Goal: Complete application form

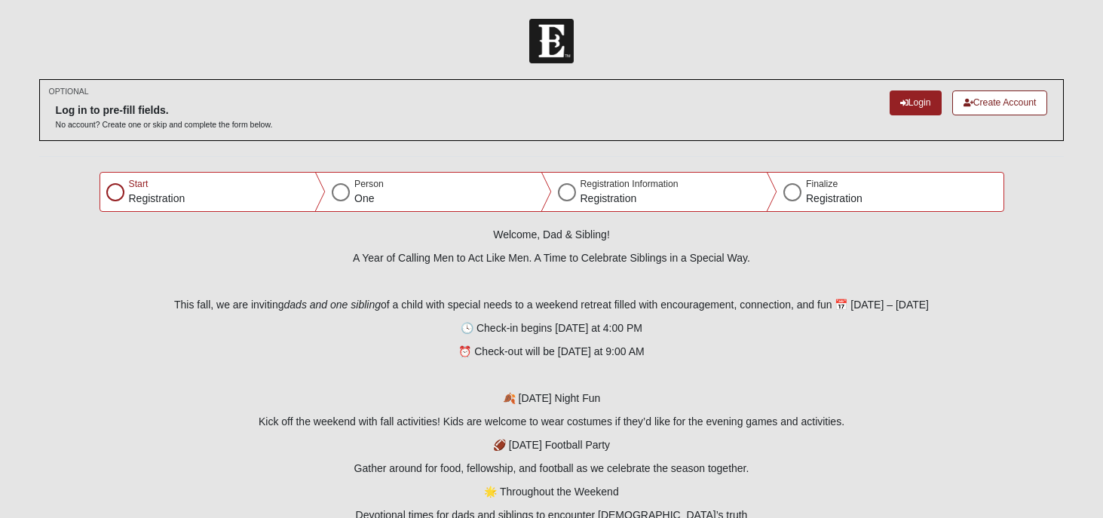
click at [117, 194] on div at bounding box center [115, 192] width 18 height 18
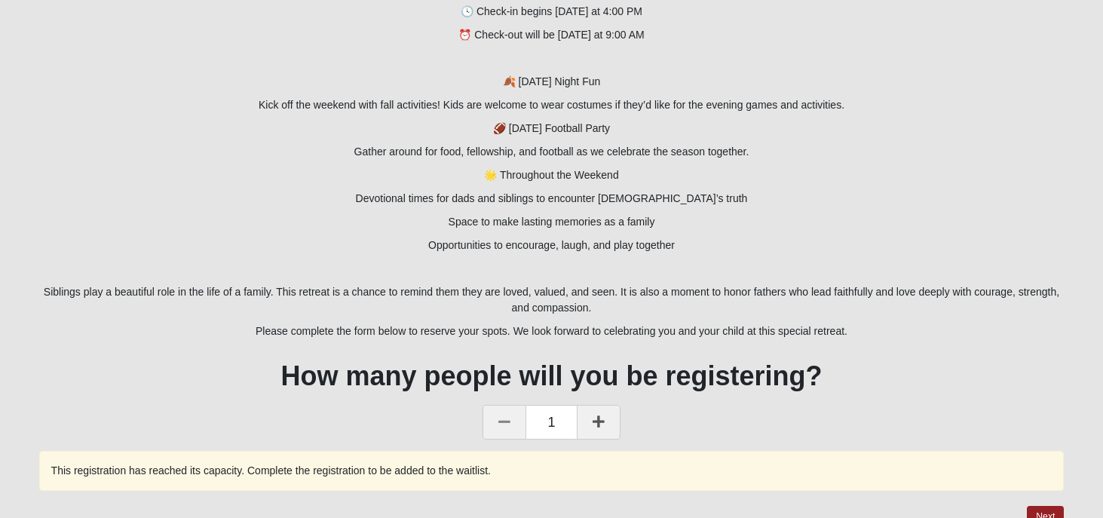
scroll to position [335, 0]
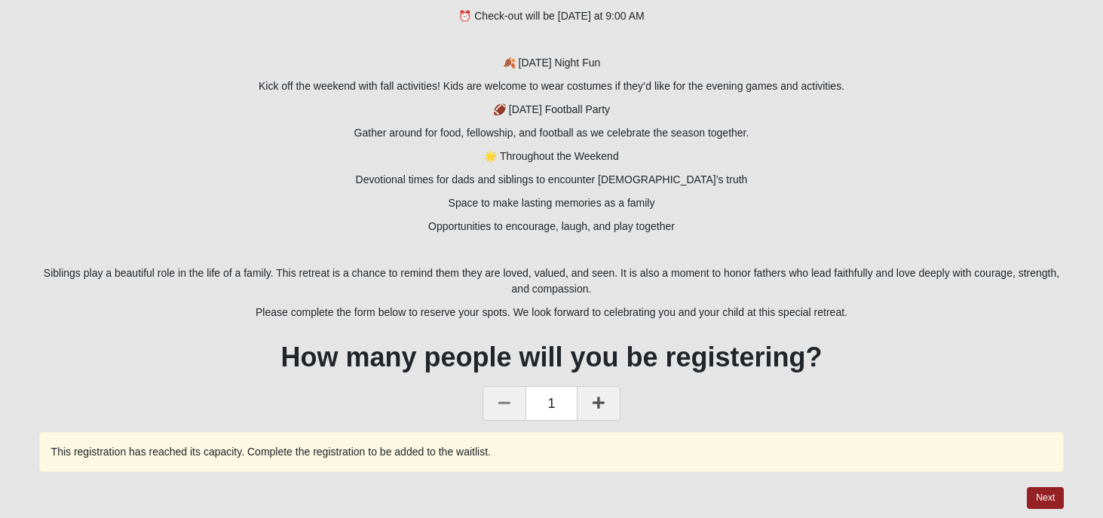
click at [601, 402] on icon at bounding box center [598, 403] width 12 height 14
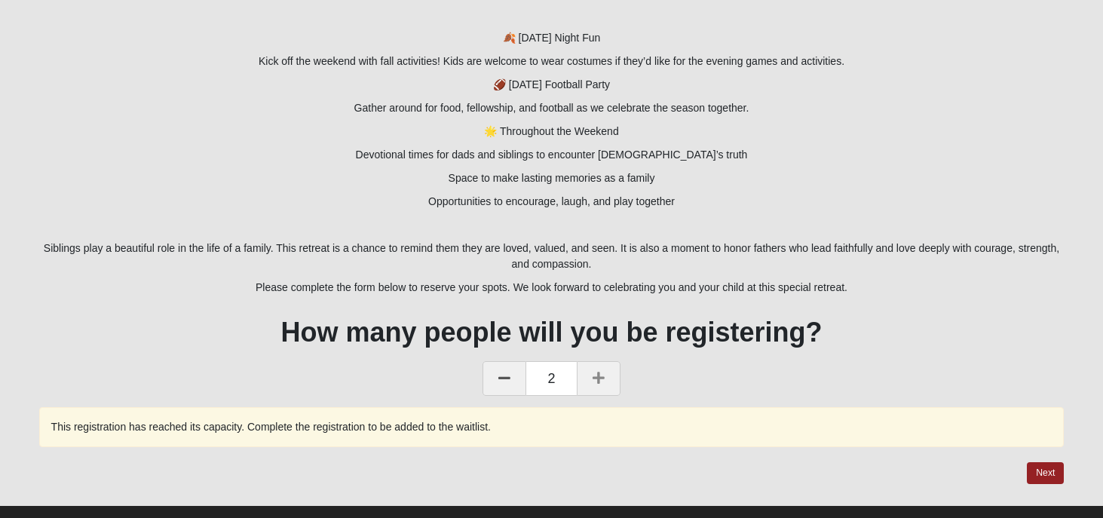
scroll to position [387, 0]
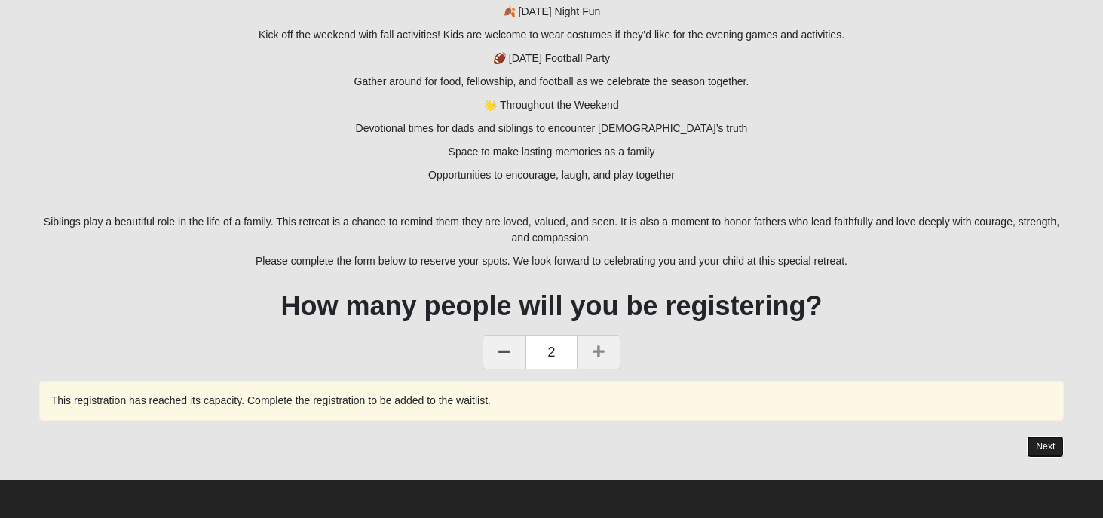
click at [1045, 448] on button "Next" at bounding box center [1045, 447] width 37 height 22
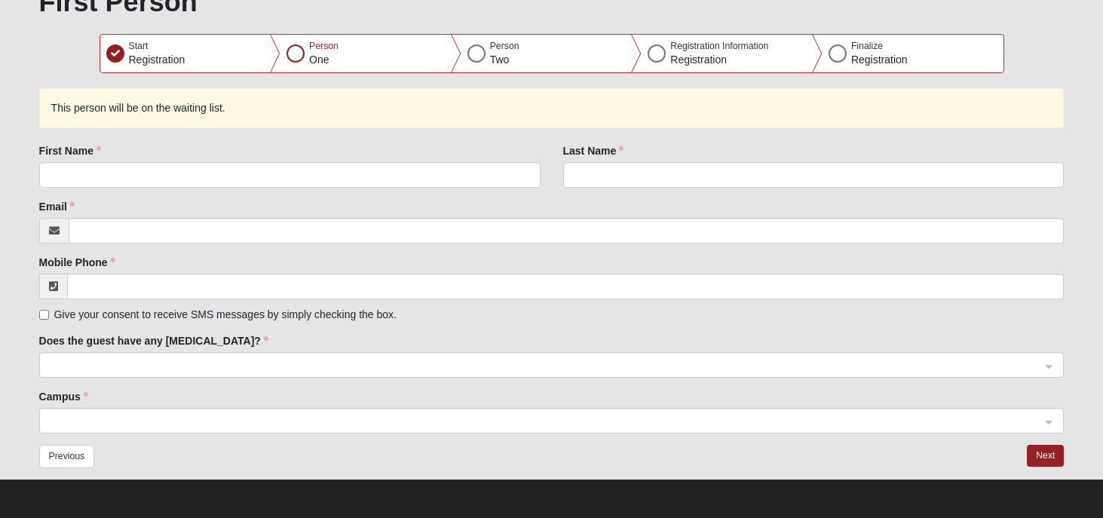
scroll to position [0, 0]
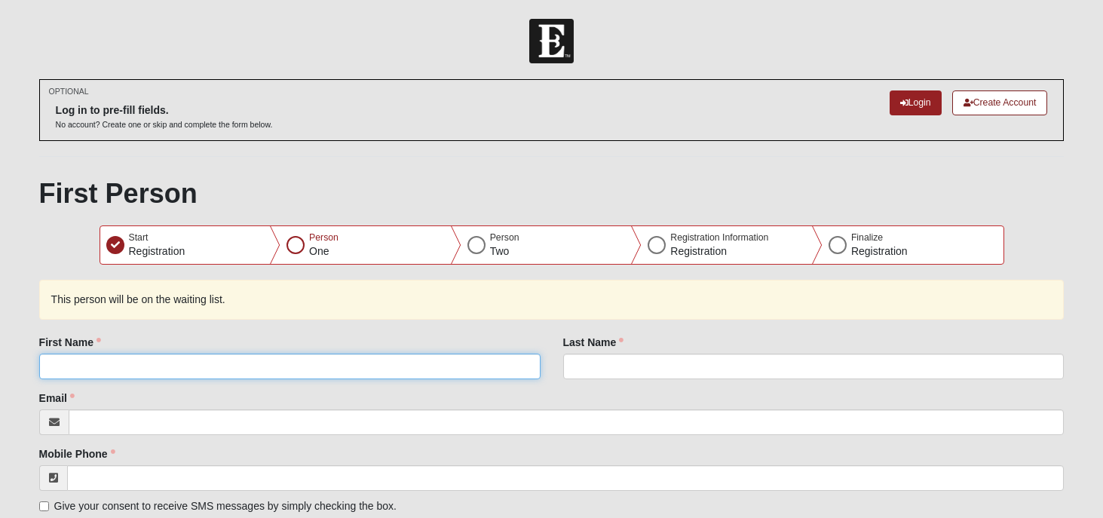
click at [199, 366] on input "First Name" at bounding box center [289, 366] width 501 height 26
type input "[PERSON_NAME]"
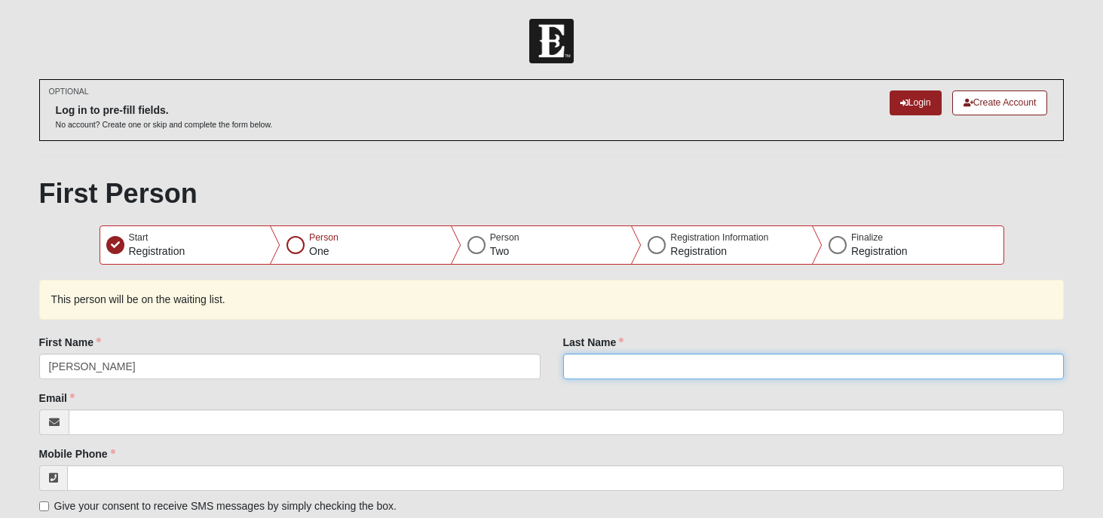
type input "[PERSON_NAME]"
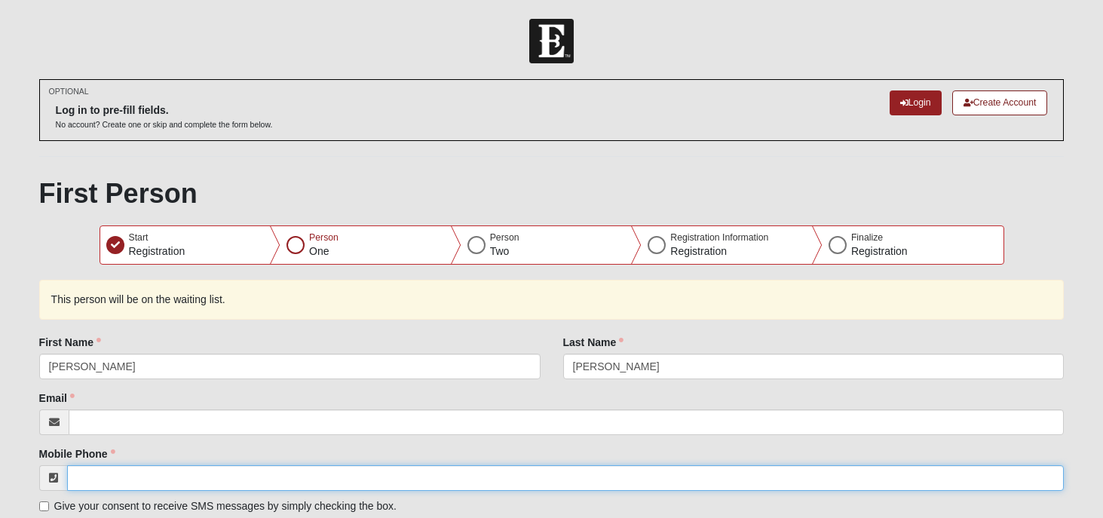
type input "[PHONE_NUMBER]"
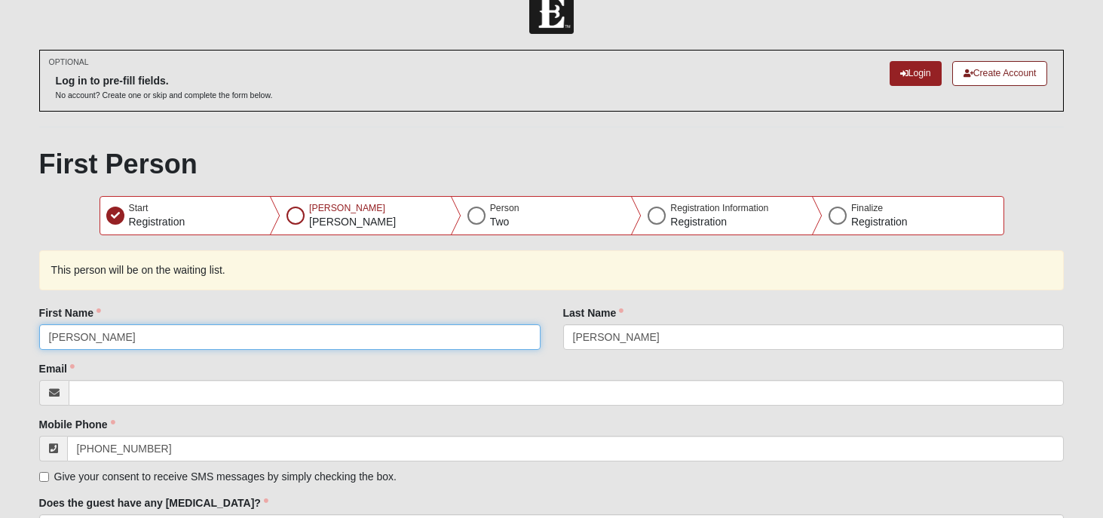
scroll to position [35, 0]
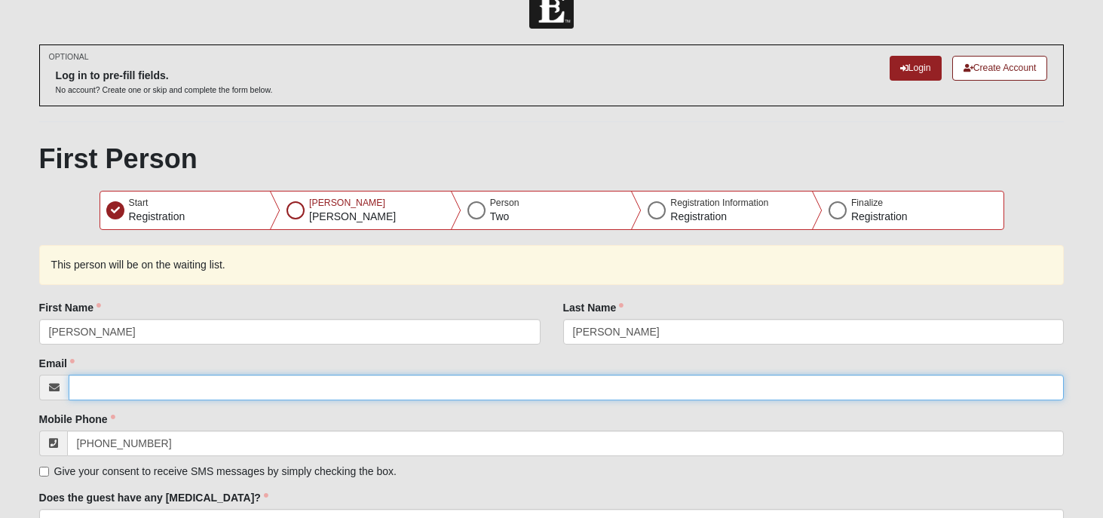
click at [199, 384] on input "Email" at bounding box center [567, 388] width 996 height 26
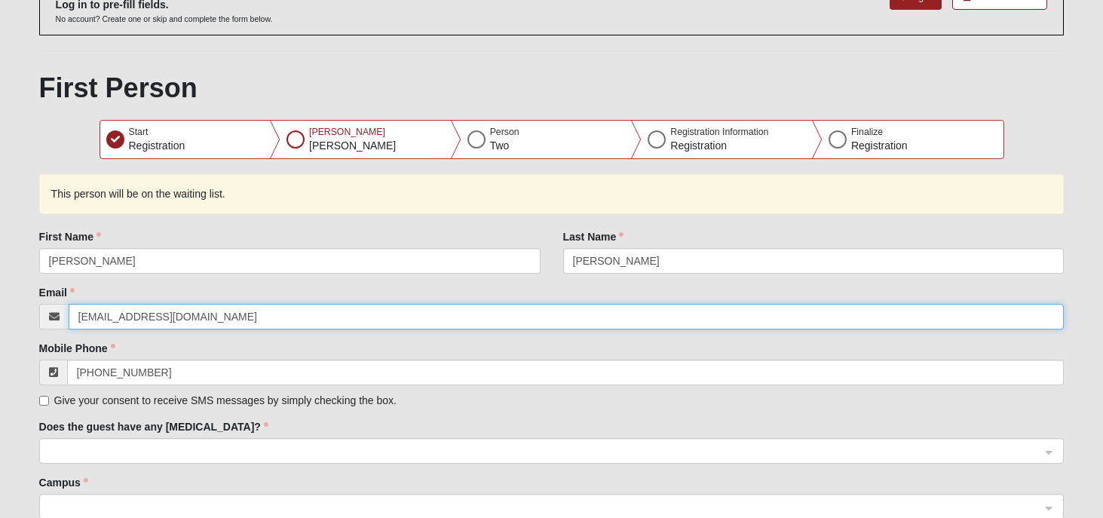
scroll to position [107, 0]
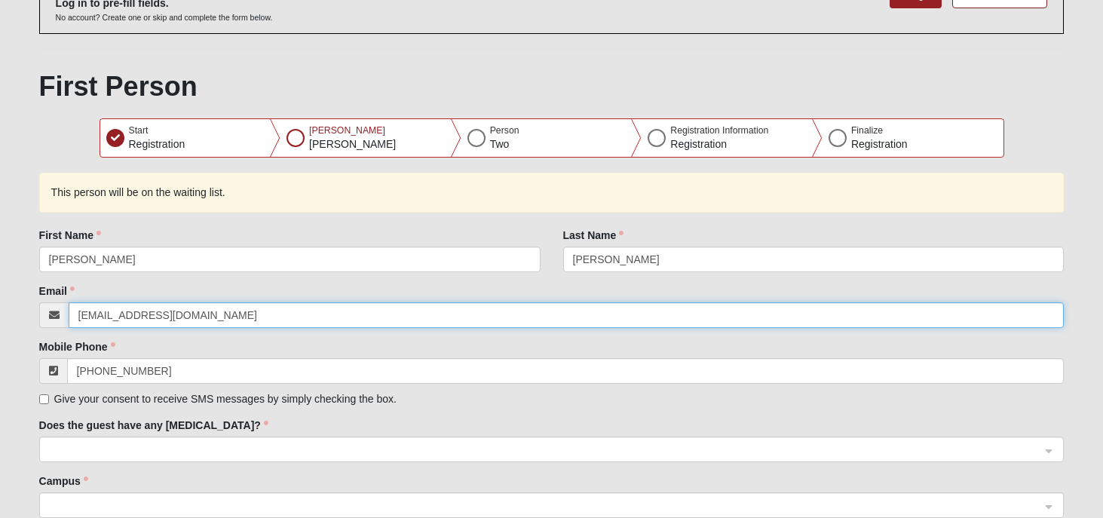
type input "[EMAIL_ADDRESS][DOMAIN_NAME]"
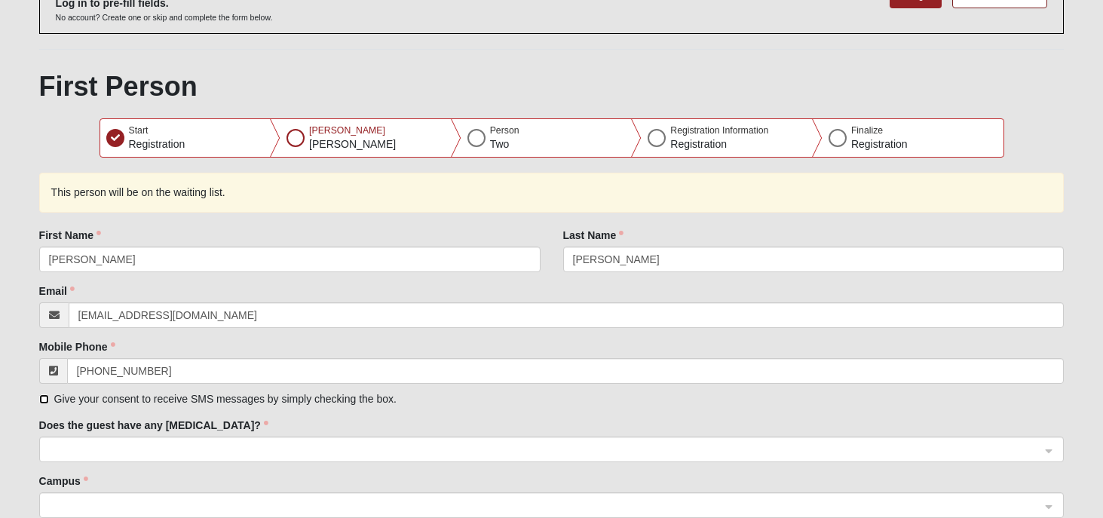
click at [43, 401] on input "Give your consent to receive SMS messages by simply checking the box." at bounding box center [44, 399] width 10 height 10
checkbox input "true"
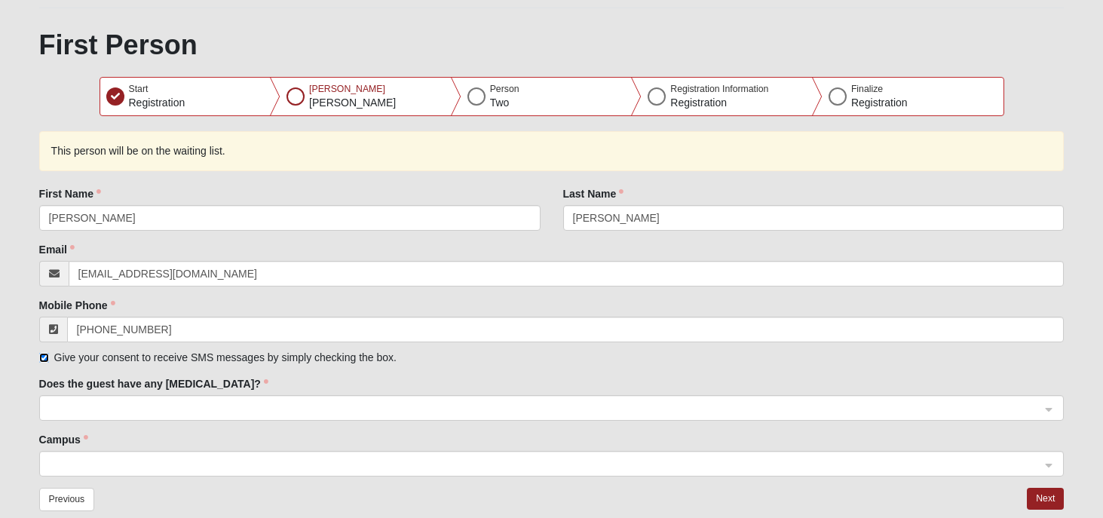
scroll to position [166, 0]
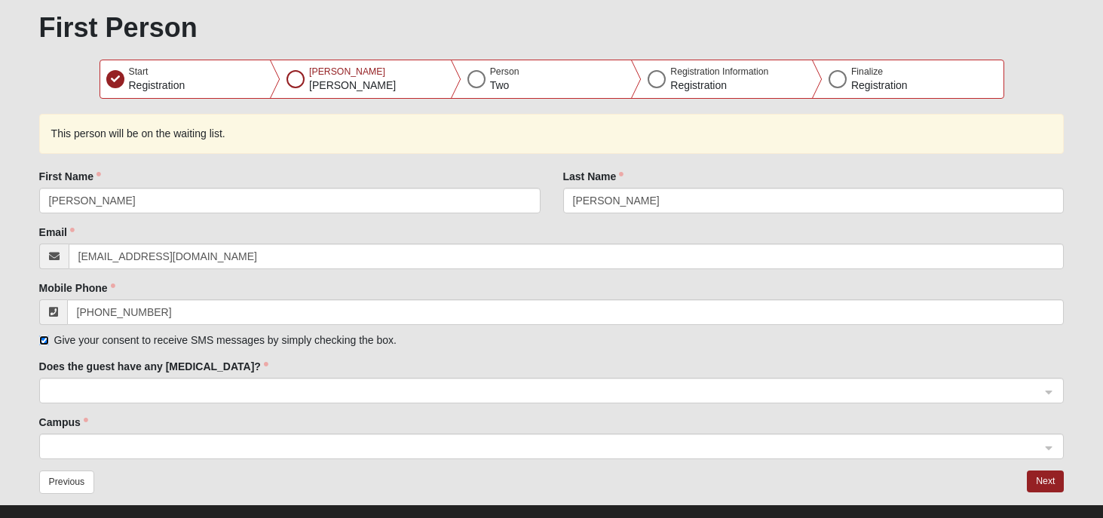
click at [87, 394] on span at bounding box center [545, 391] width 992 height 17
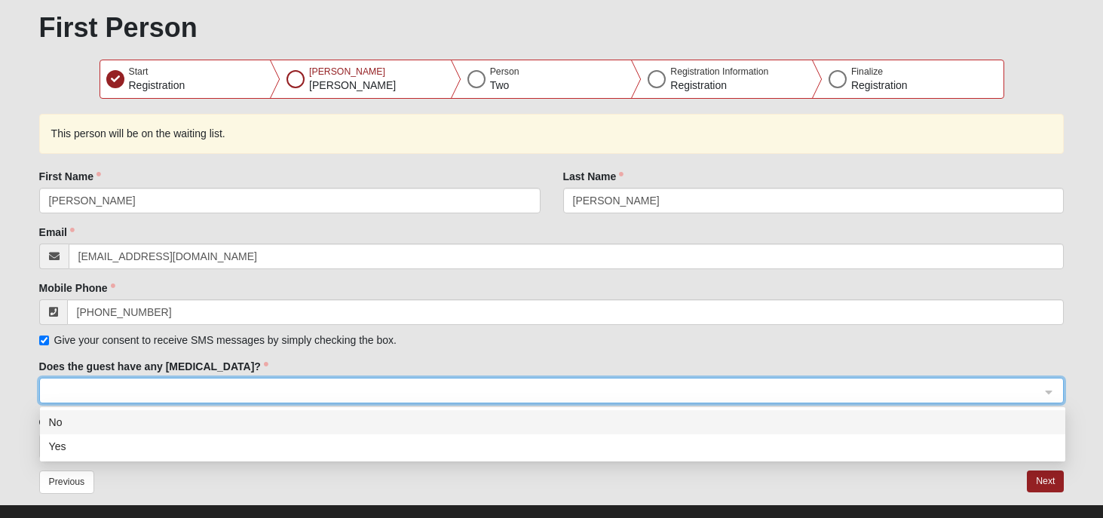
click at [65, 425] on div "No" at bounding box center [552, 422] width 1007 height 17
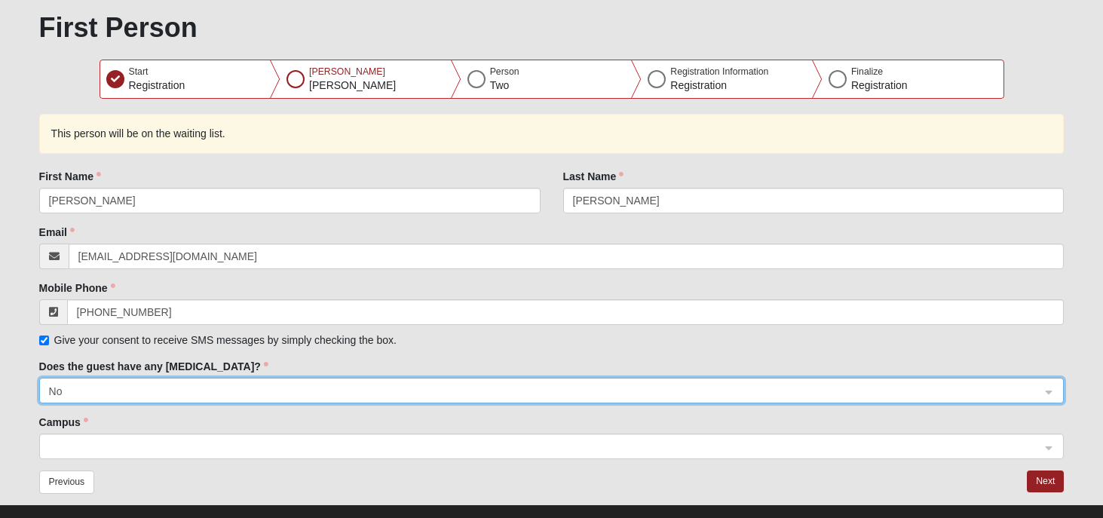
click at [115, 445] on span at bounding box center [545, 447] width 992 height 17
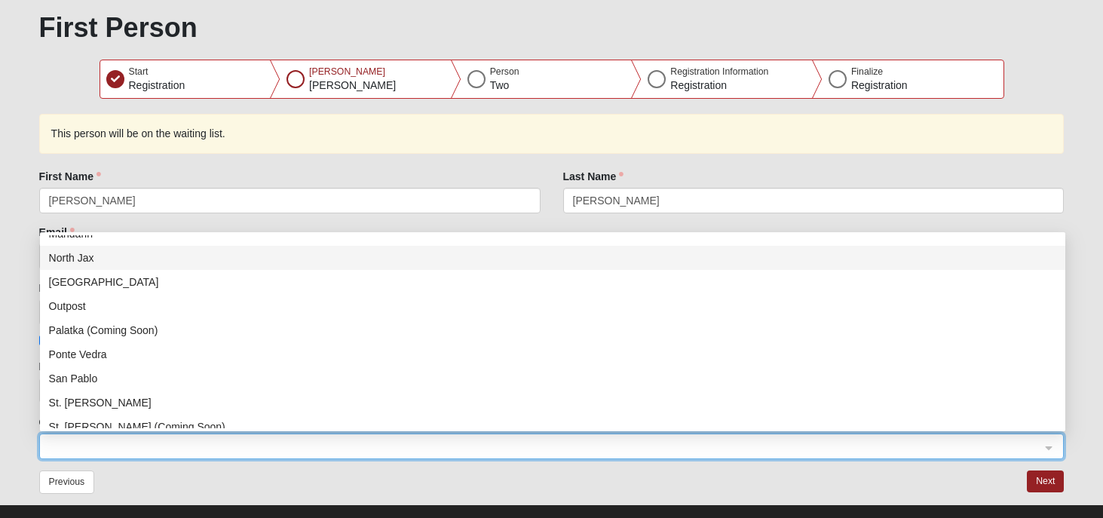
scroll to position [135, 0]
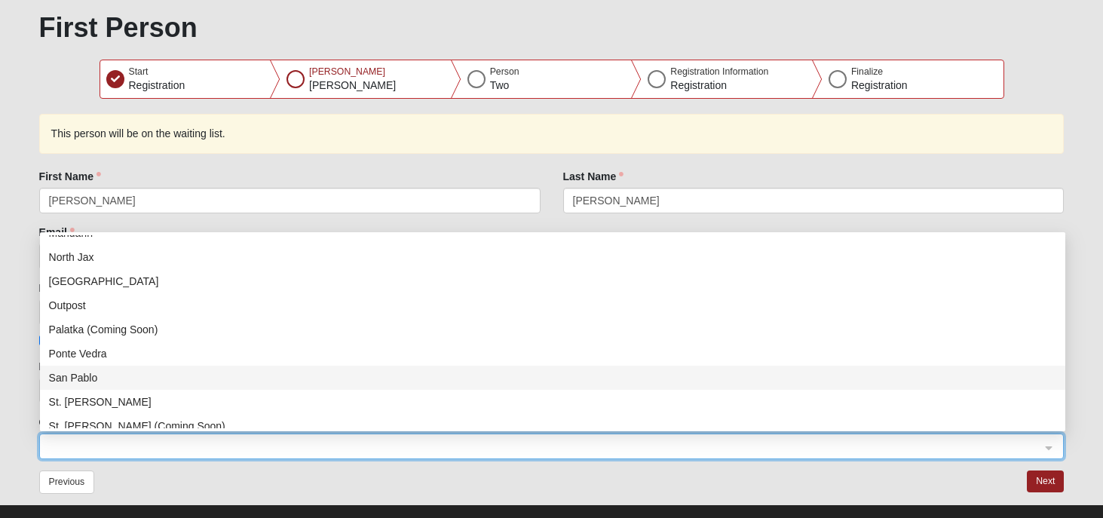
click at [90, 376] on div "San Pablo" at bounding box center [552, 377] width 1007 height 17
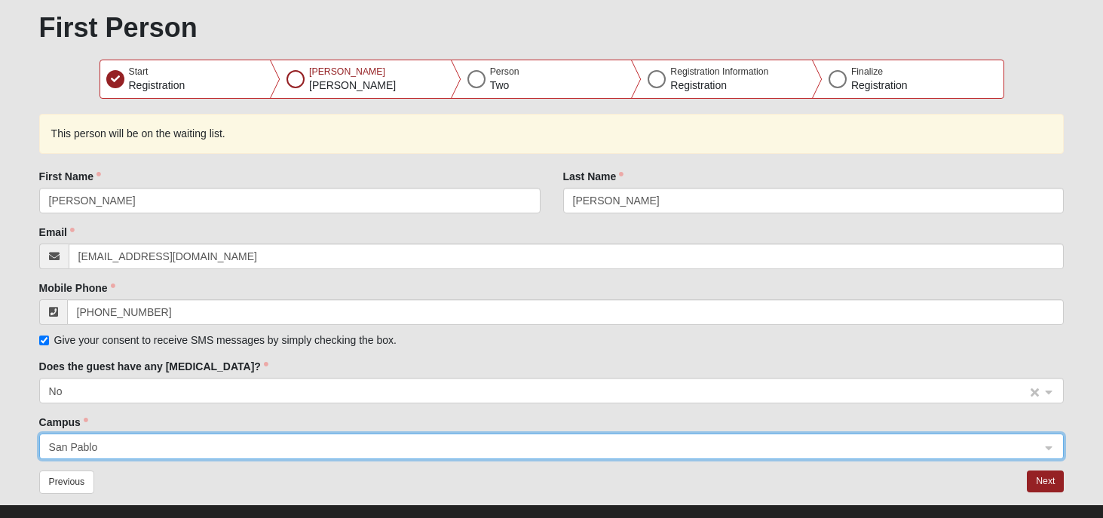
scroll to position [191, 0]
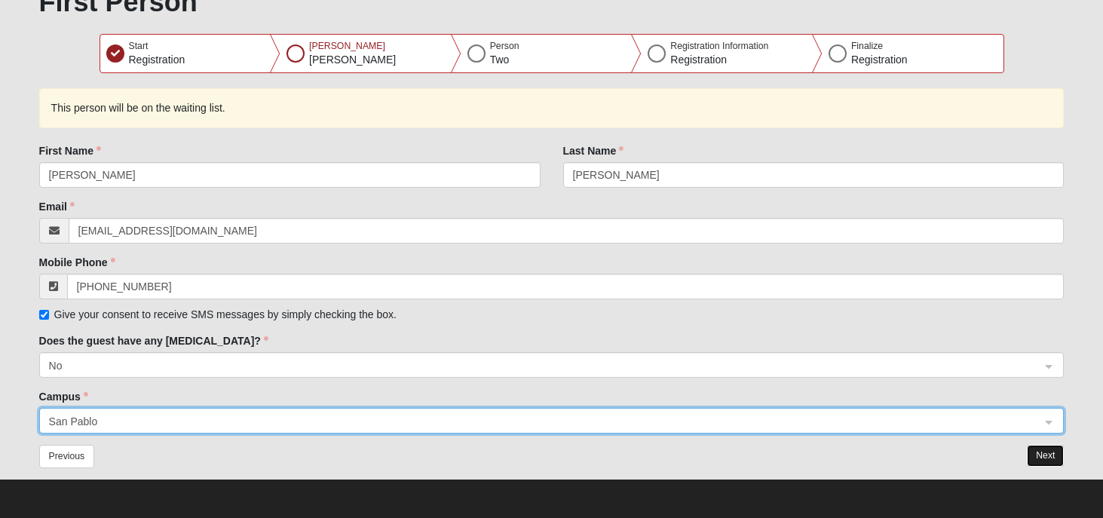
click at [1045, 458] on button "Next" at bounding box center [1045, 456] width 37 height 22
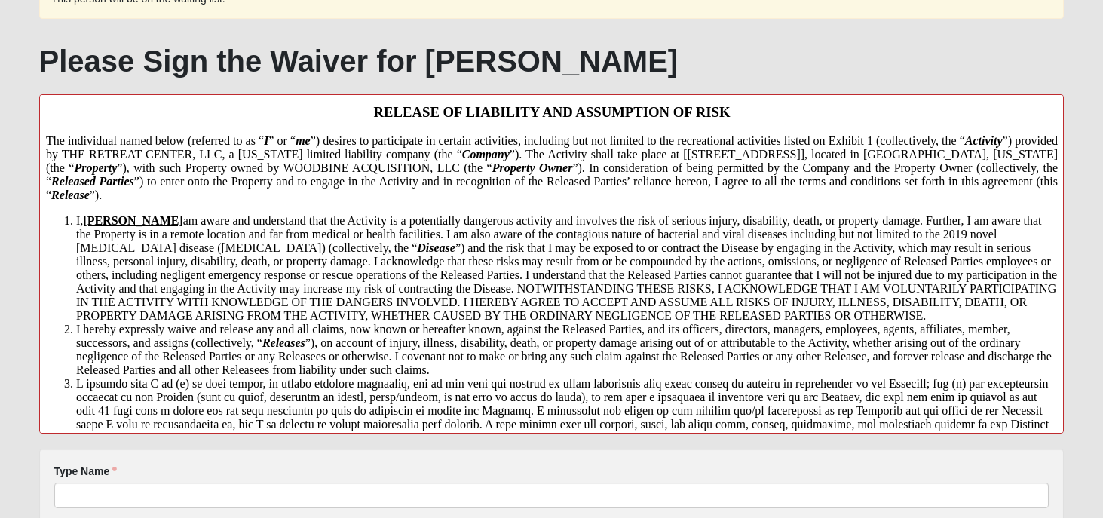
scroll to position [456, 0]
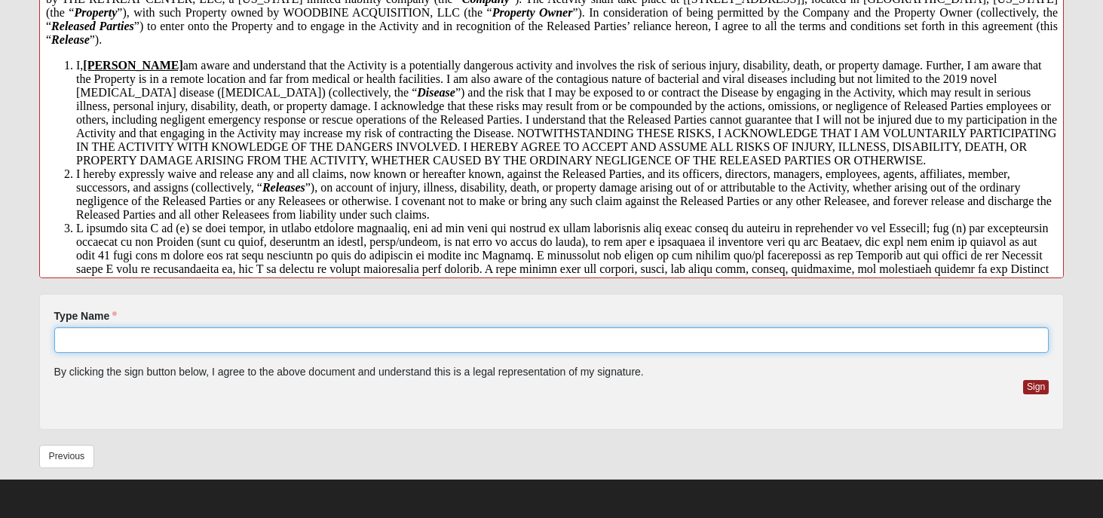
click at [136, 339] on input "Type Name" at bounding box center [551, 340] width 995 height 26
type input "[PERSON_NAME]"
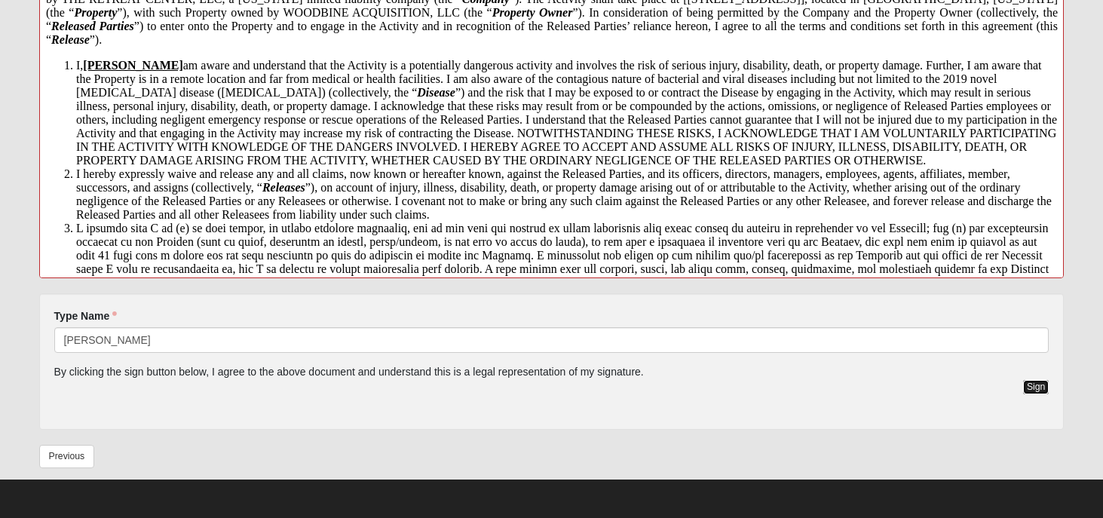
click at [1033, 385] on button "Sign" at bounding box center [1036, 387] width 26 height 14
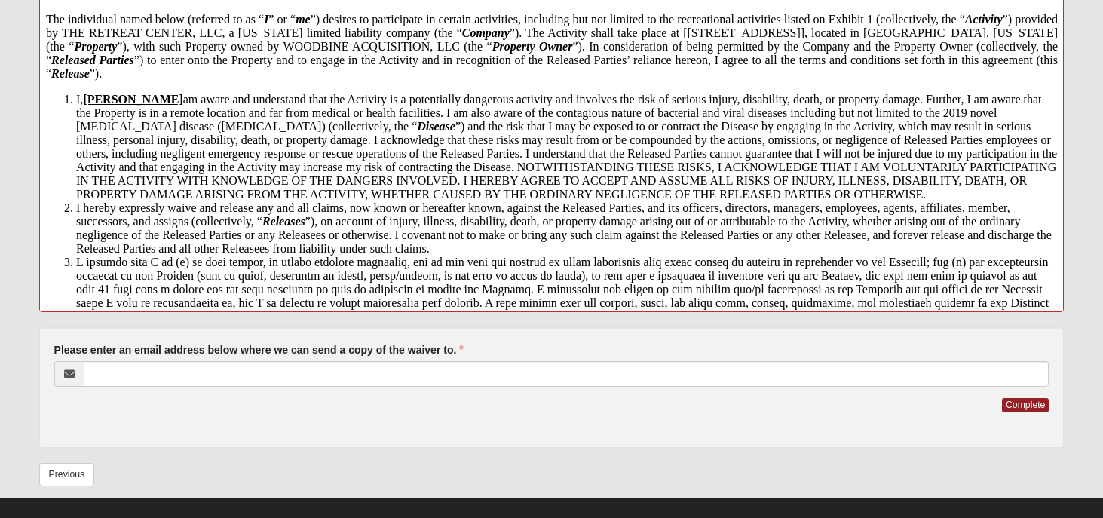
scroll to position [440, 0]
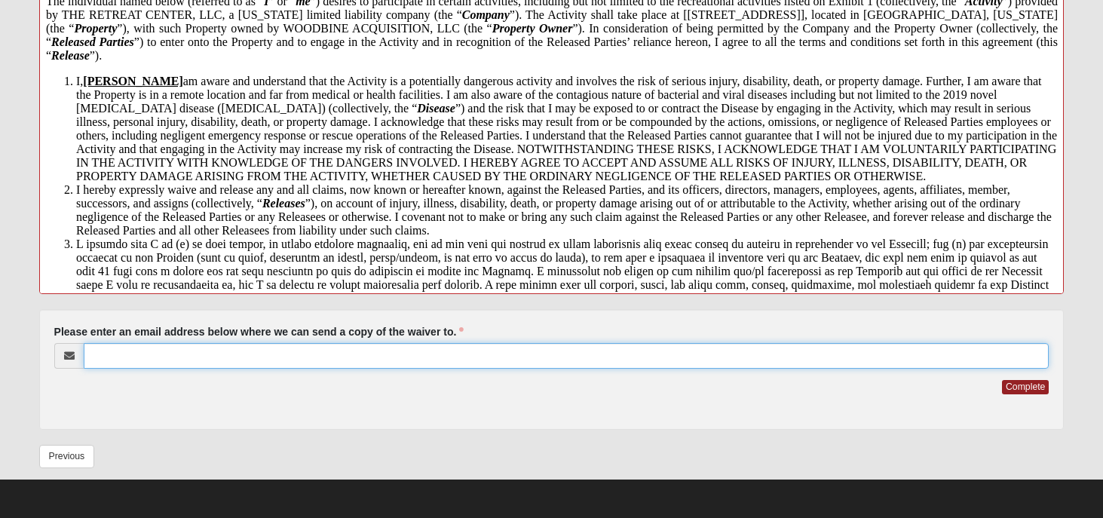
click at [311, 358] on input "Please enter an email address below where we can send a copy of the waiver to." at bounding box center [567, 356] width 966 height 26
type input "[EMAIL_ADDRESS][DOMAIN_NAME]"
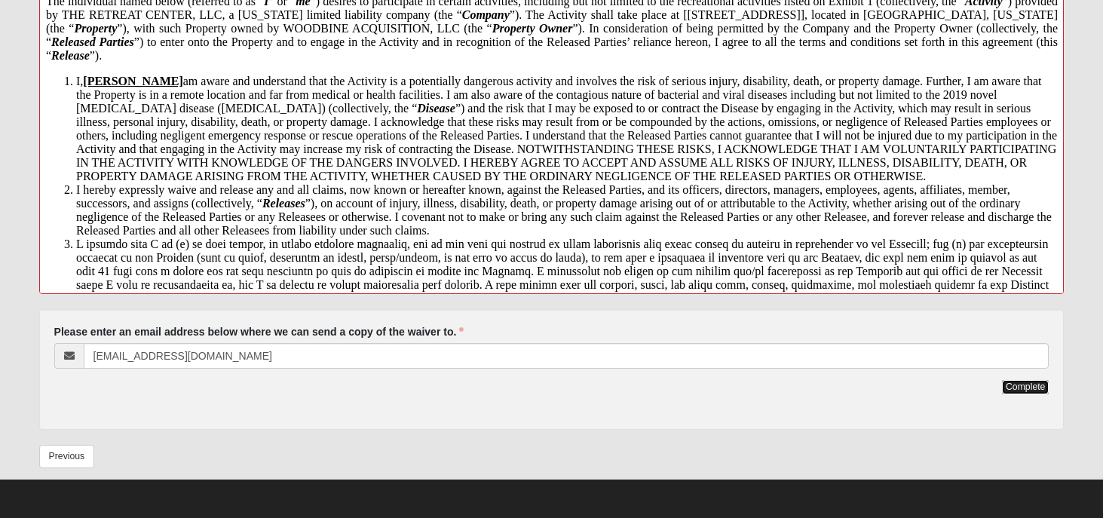
click at [1015, 384] on button "Complete" at bounding box center [1025, 387] width 47 height 14
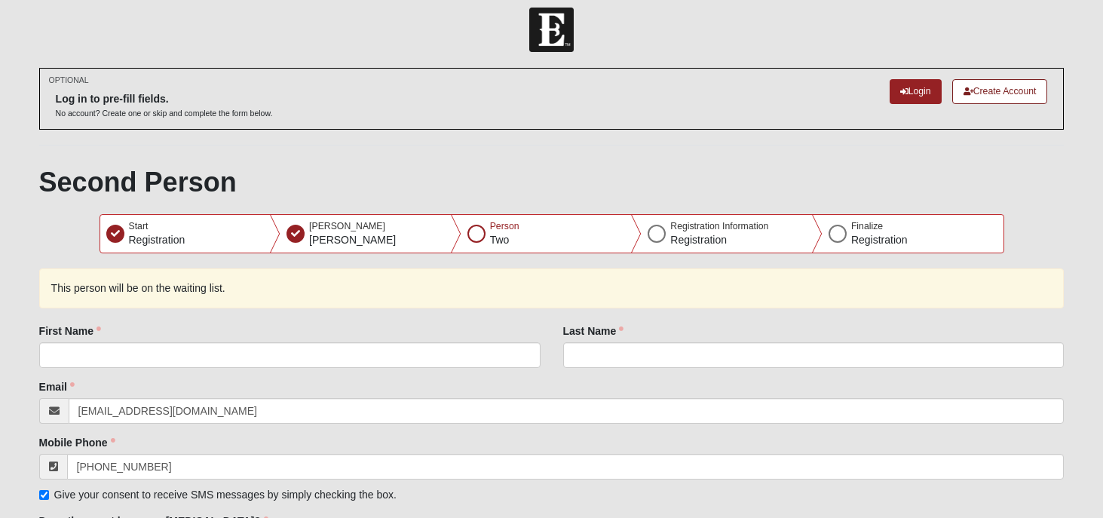
scroll to position [0, 0]
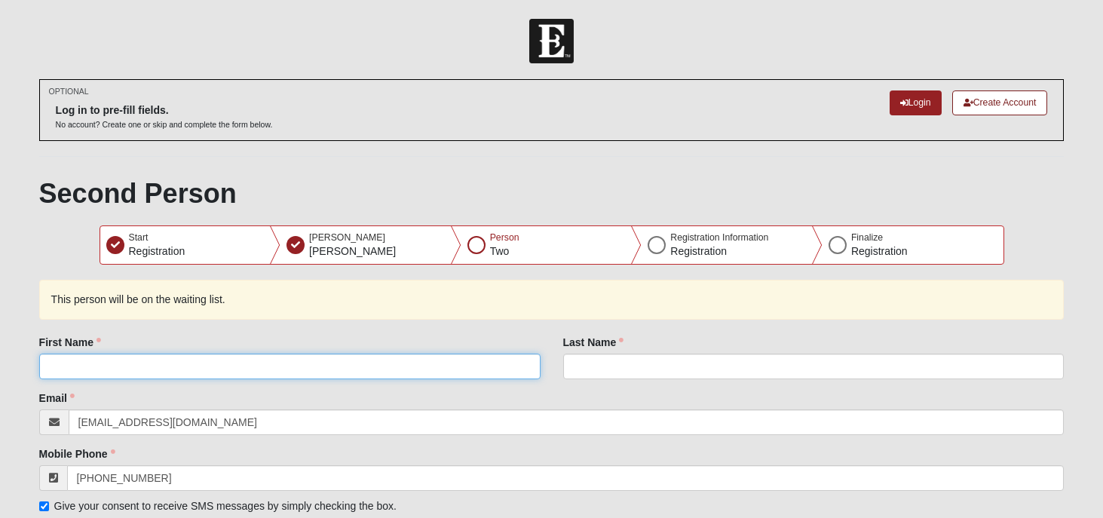
click at [221, 372] on input "First Name" at bounding box center [289, 366] width 501 height 26
type input "[PERSON_NAME]"
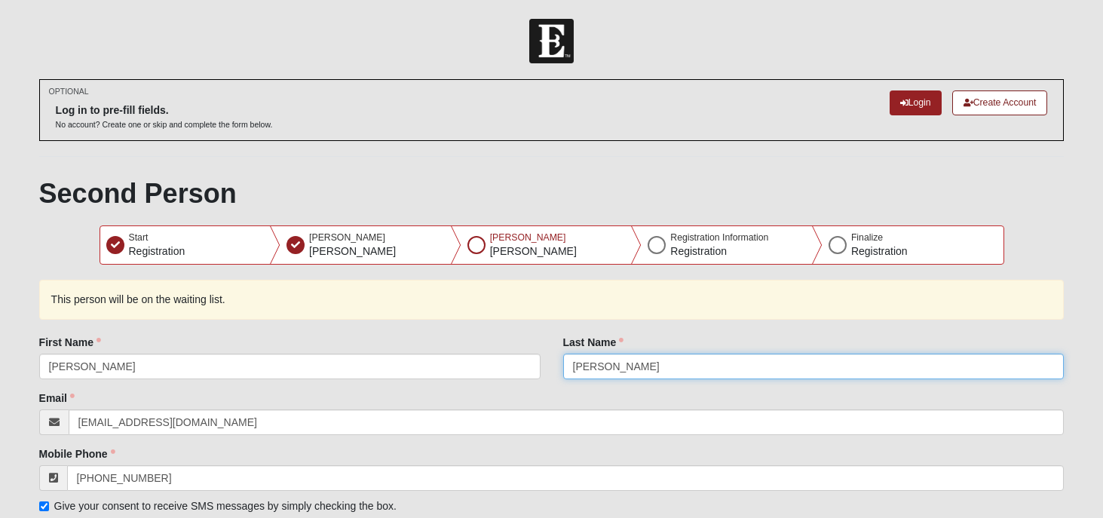
type input "[PERSON_NAME]"
click at [453, 404] on div "Email [EMAIL_ADDRESS][DOMAIN_NAME]" at bounding box center [551, 412] width 1025 height 44
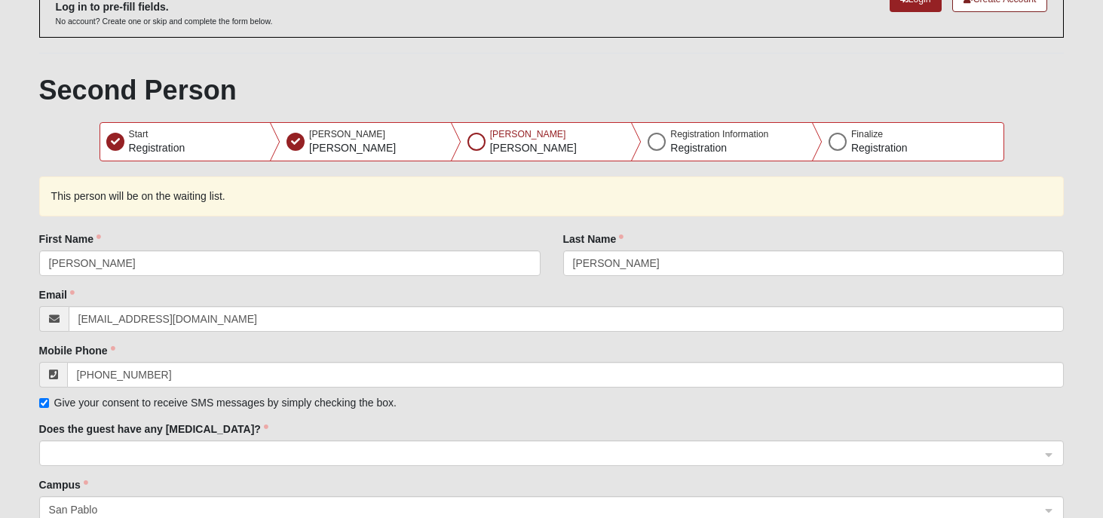
scroll to position [105, 0]
click at [303, 454] on span at bounding box center [545, 452] width 992 height 17
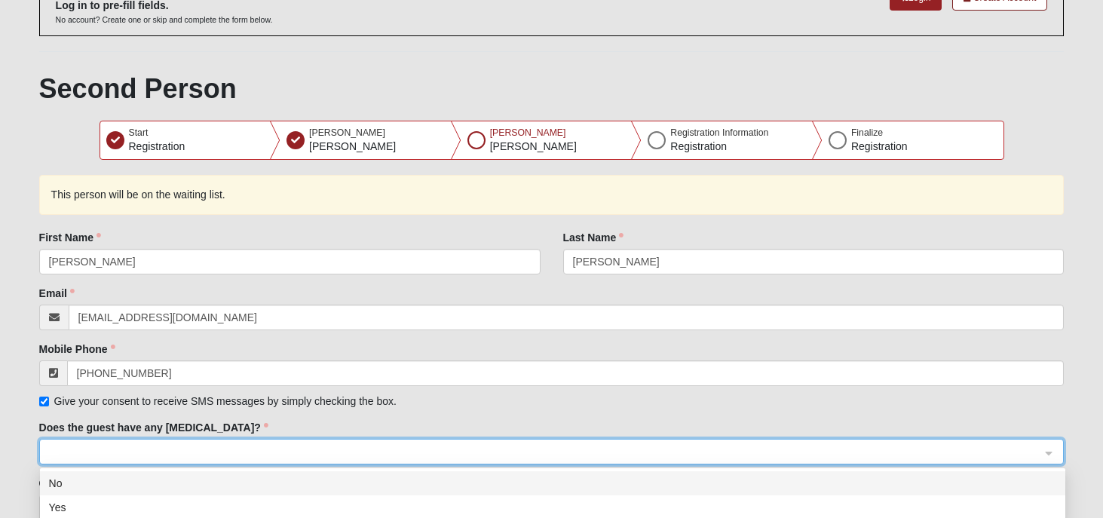
click at [83, 485] on div "No" at bounding box center [552, 483] width 1007 height 17
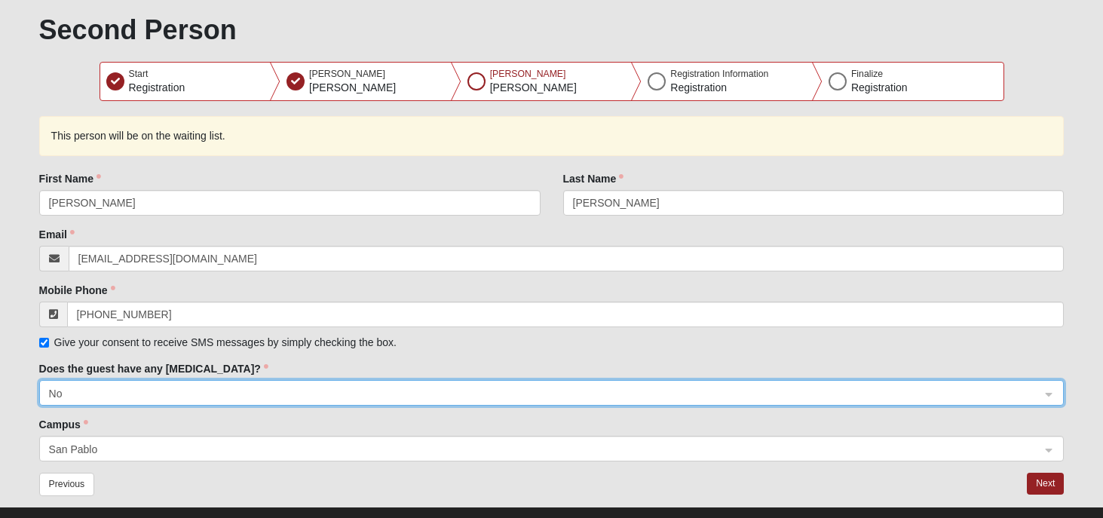
scroll to position [191, 0]
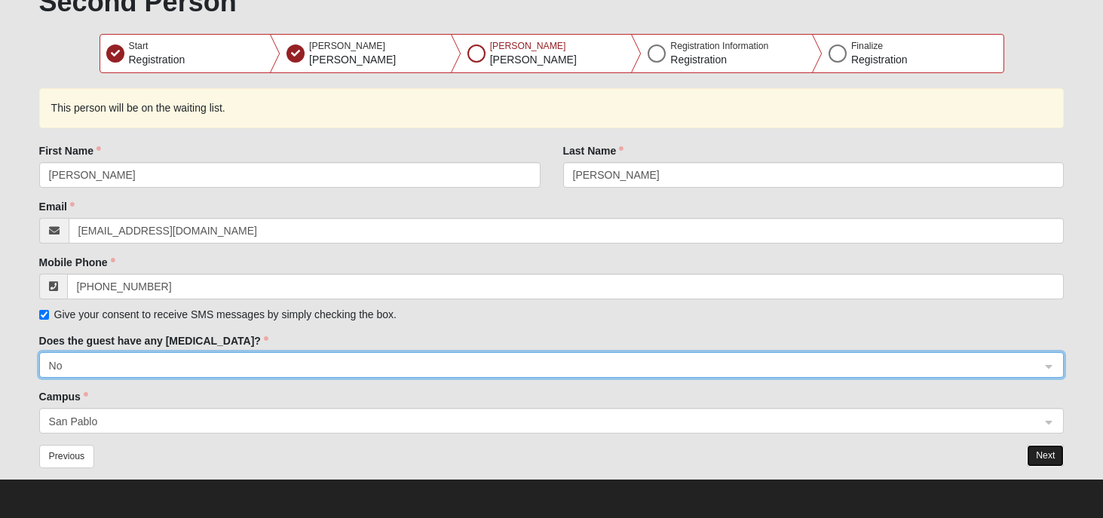
click at [1042, 451] on button "Next" at bounding box center [1045, 456] width 37 height 22
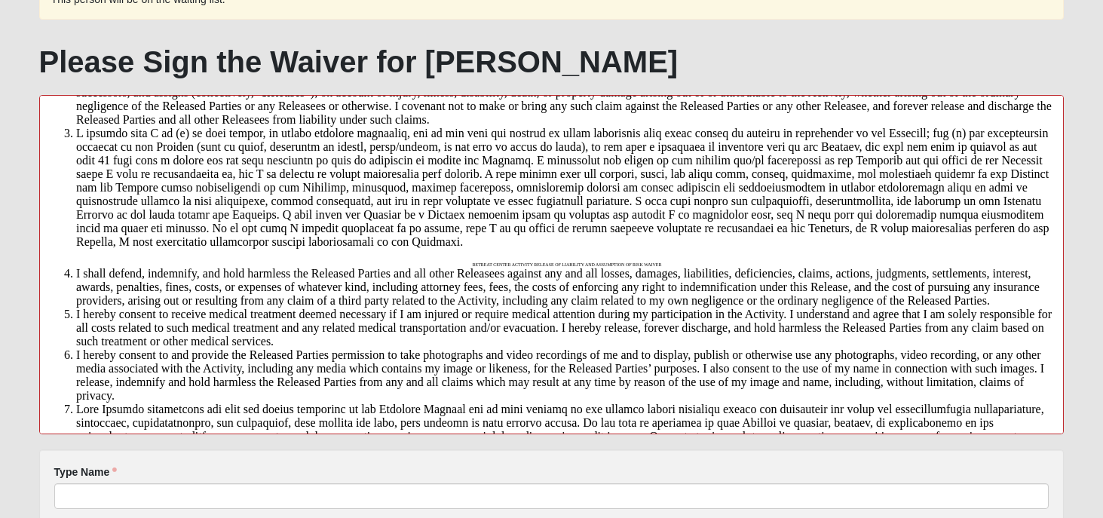
scroll to position [350, 0]
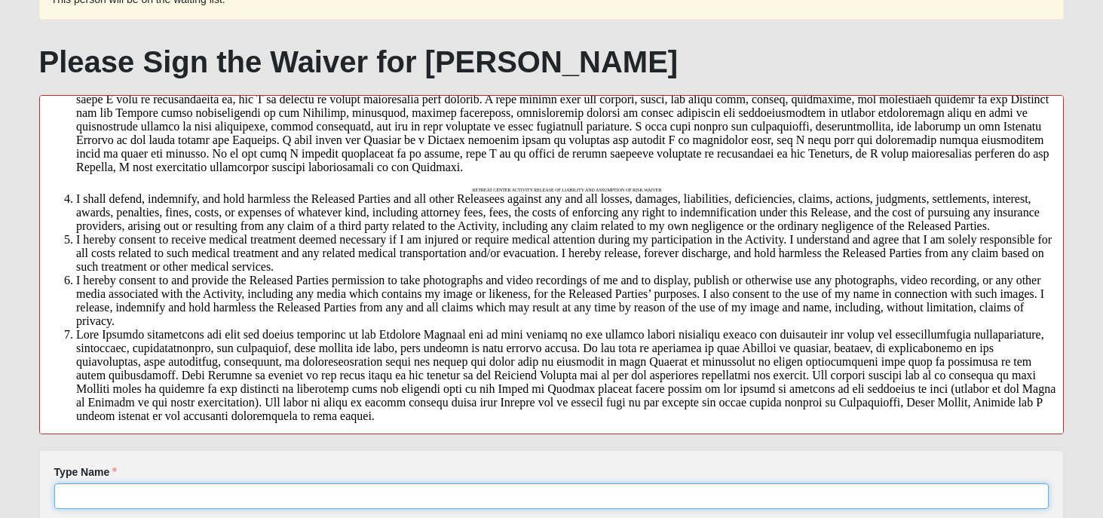
click at [186, 499] on input "Type Name" at bounding box center [551, 496] width 995 height 26
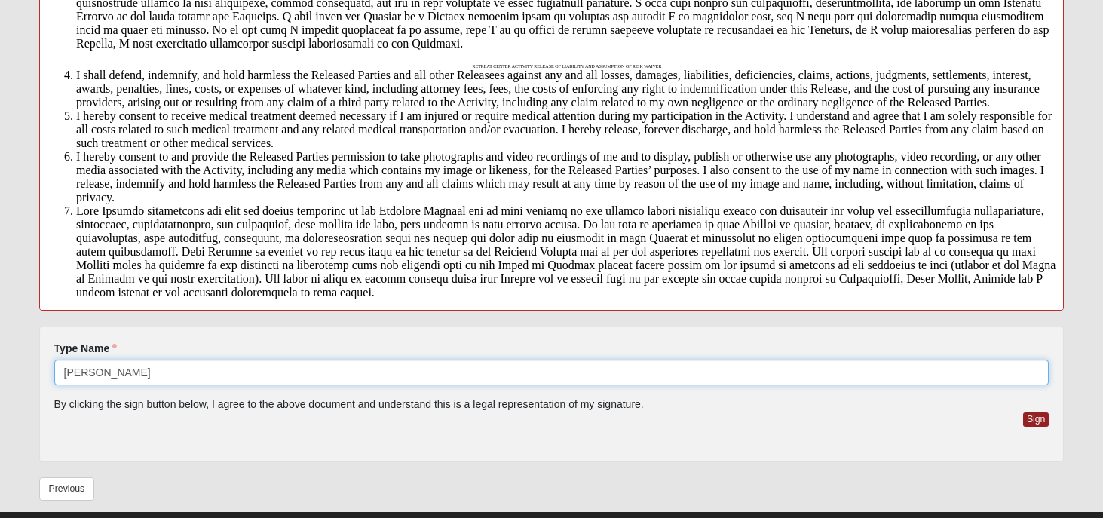
scroll to position [456, 0]
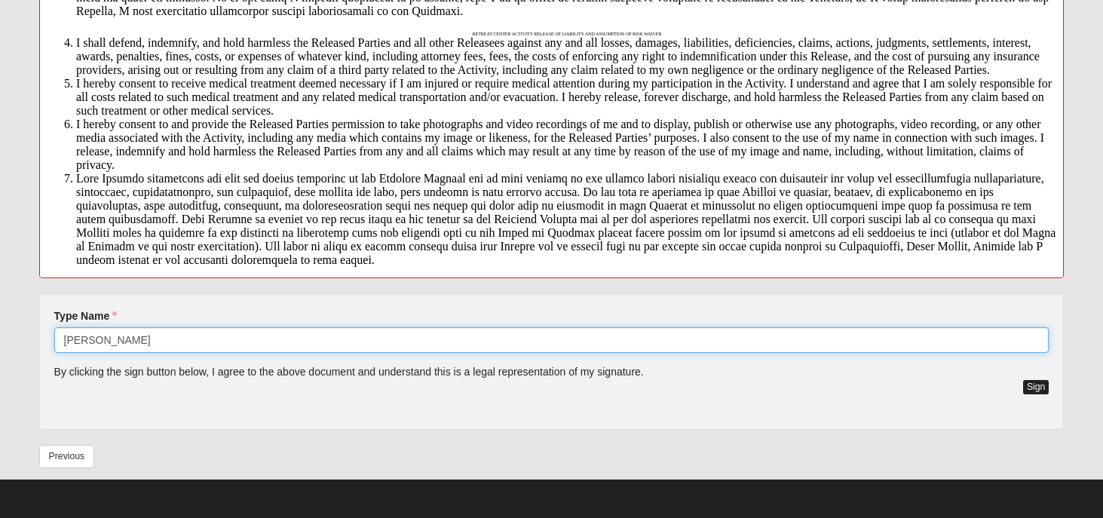
type input "[PERSON_NAME]"
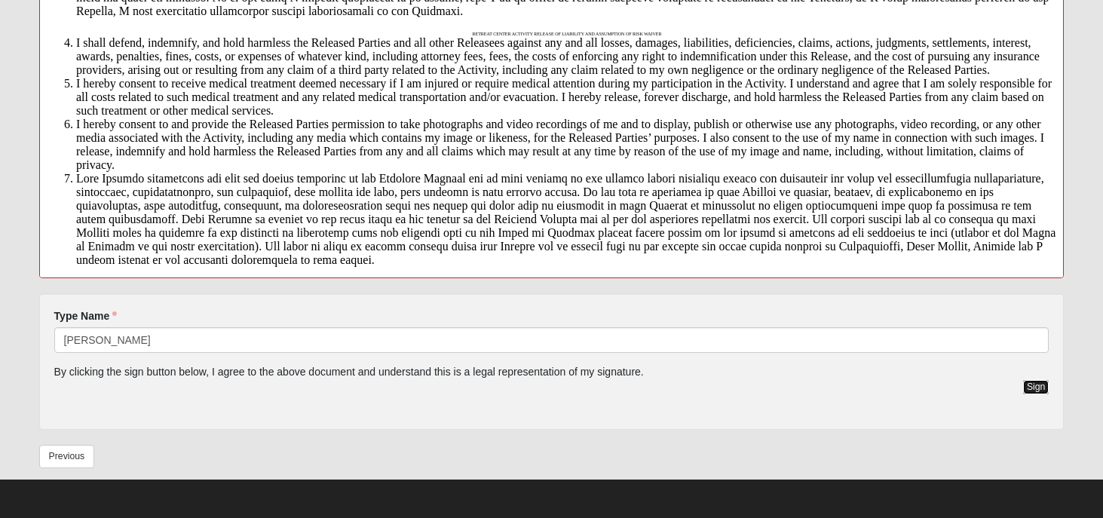
click at [1033, 387] on button "Sign" at bounding box center [1036, 387] width 26 height 14
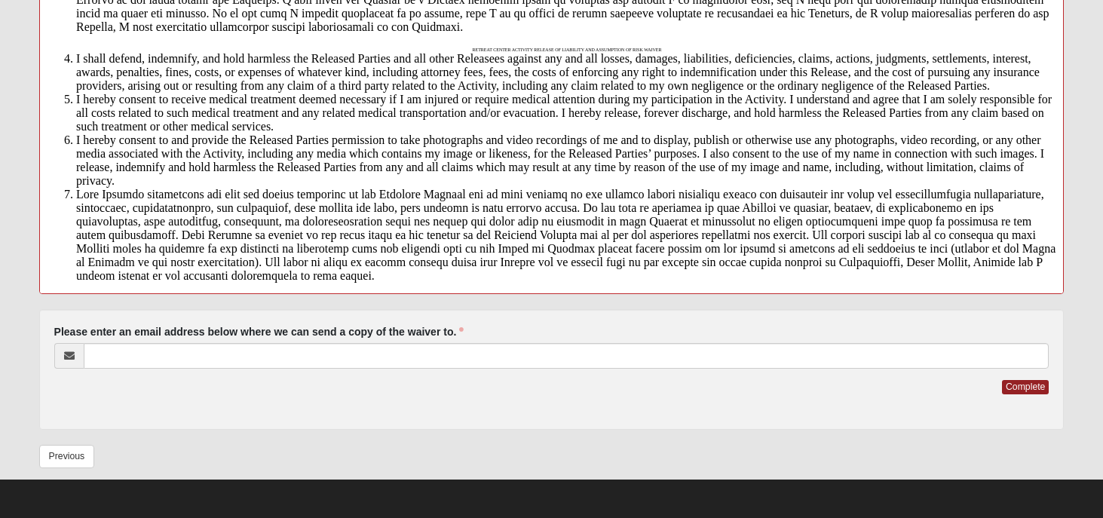
scroll to position [440, 0]
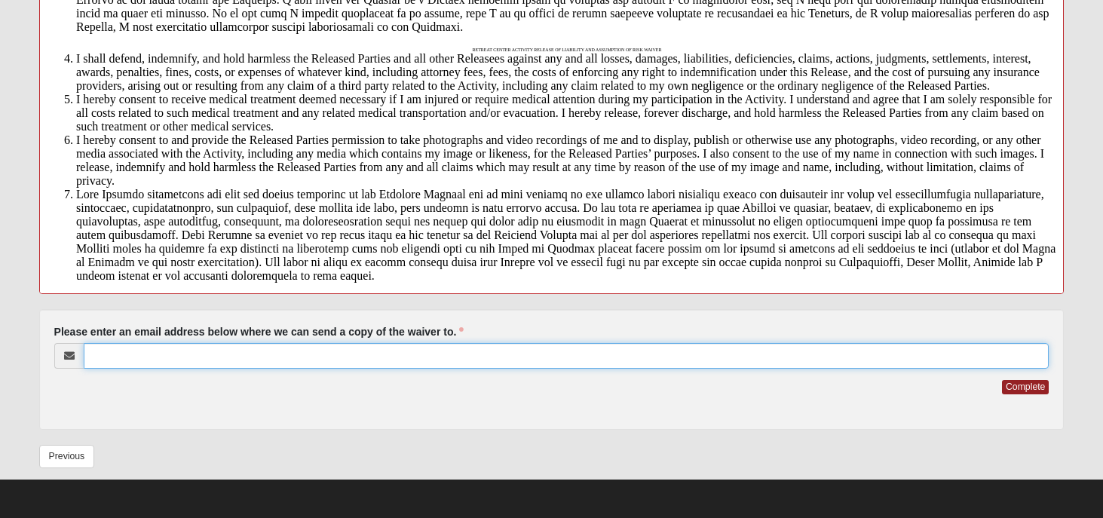
click at [564, 347] on input "Please enter an email address below where we can send a copy of the waiver to." at bounding box center [567, 356] width 966 height 26
type input "[EMAIL_ADDRESS][DOMAIN_NAME]"
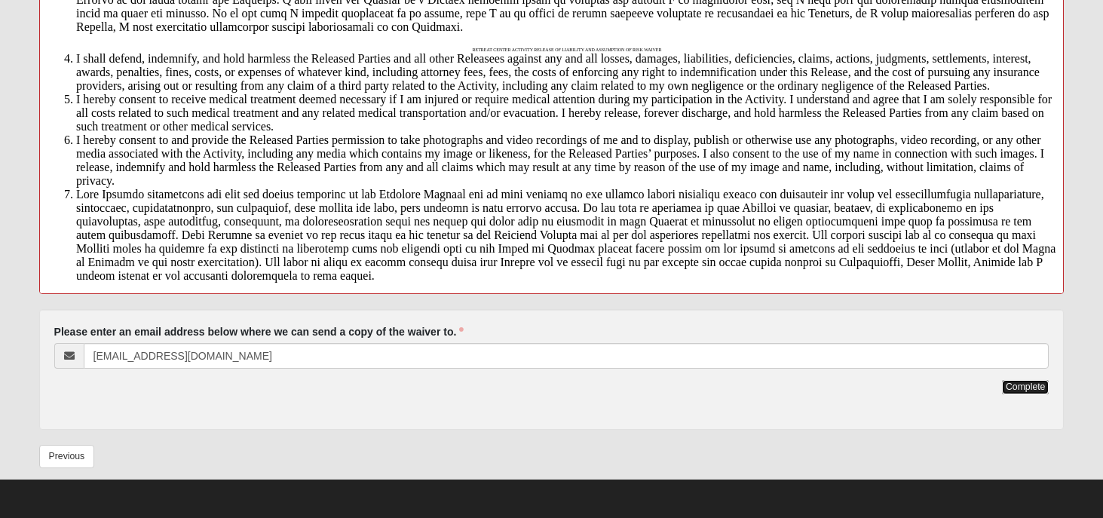
click at [1020, 385] on button "Complete" at bounding box center [1025, 387] width 47 height 14
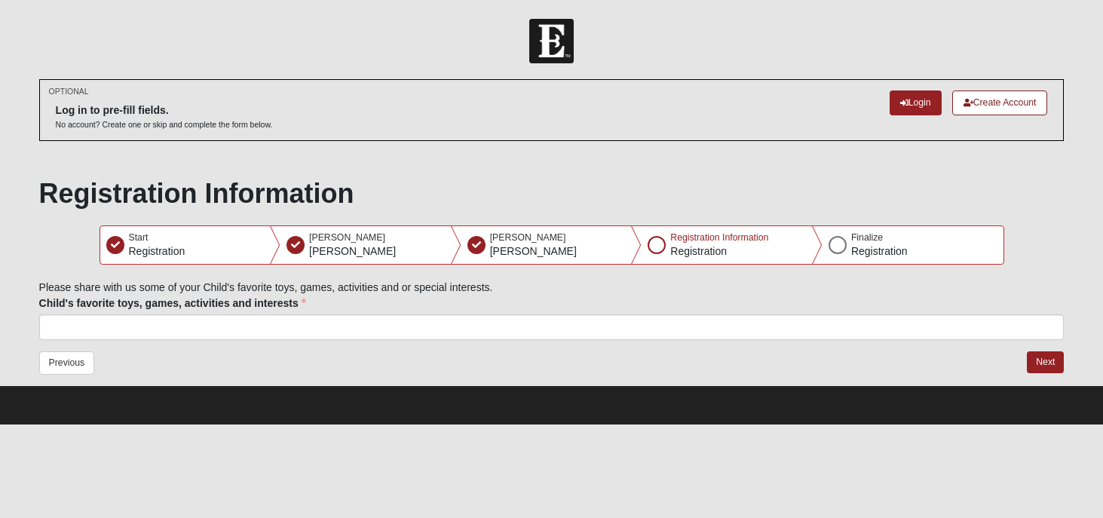
scroll to position [0, 0]
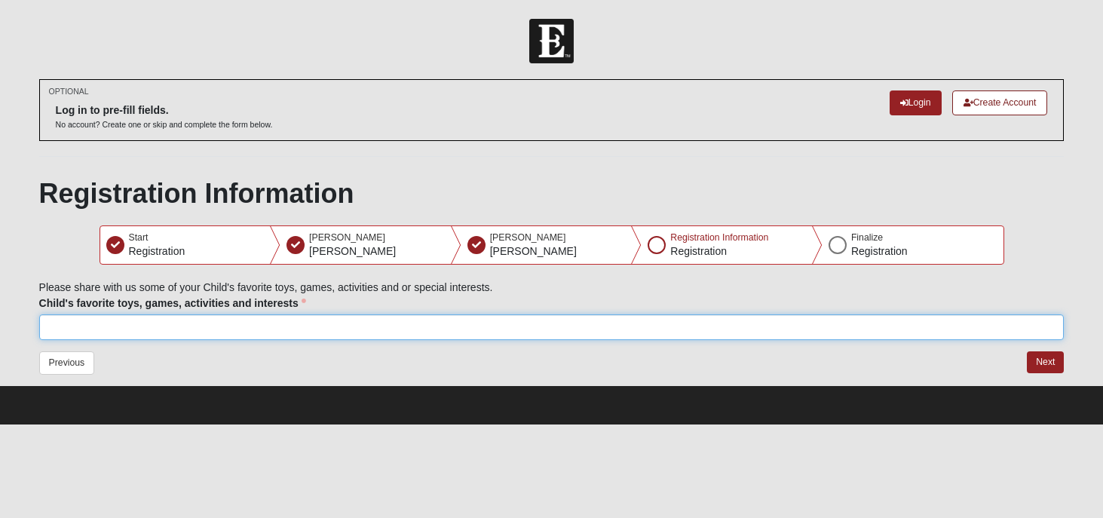
click at [161, 329] on input "Child's favorite toys, games, activities and interests" at bounding box center [551, 327] width 1025 height 26
type input "L"
type input "Difficult Lego Sets, Drawing, Swimming, Nintendo Tennis and Mario Cart"
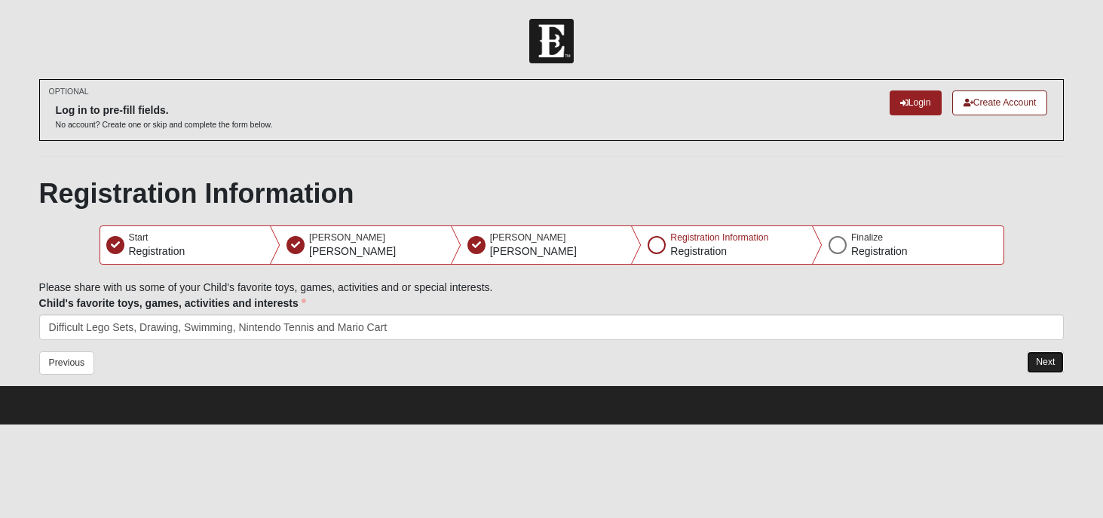
click at [1041, 356] on button "Next" at bounding box center [1045, 362] width 37 height 22
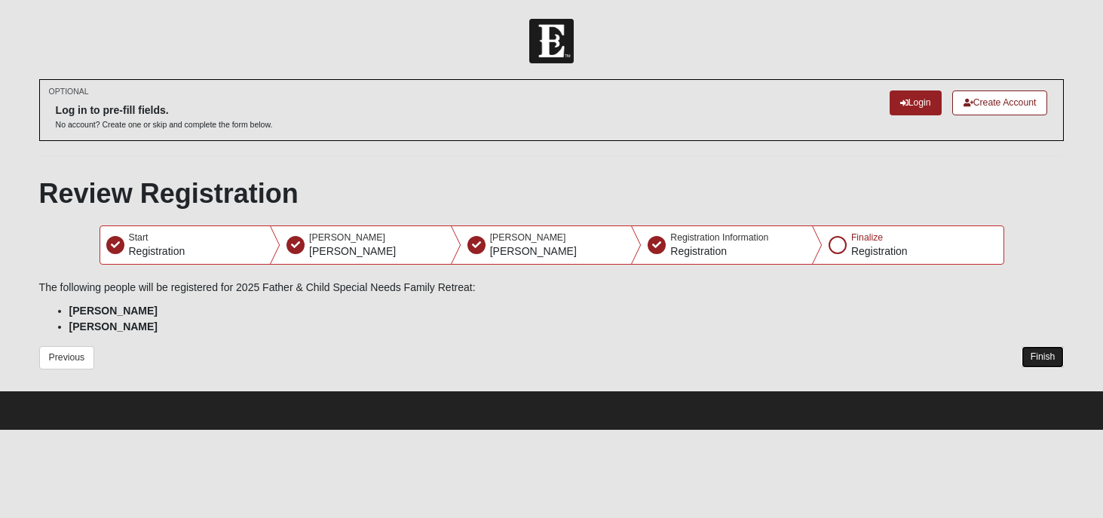
click at [1045, 352] on button "Finish" at bounding box center [1042, 357] width 43 height 22
